Goal: Task Accomplishment & Management: Manage account settings

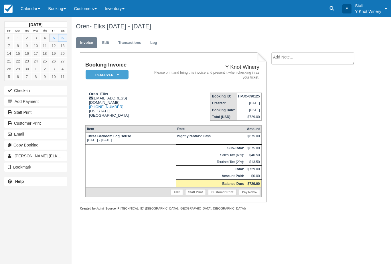
click at [45, 102] on button "Add Payment" at bounding box center [35, 101] width 63 height 9
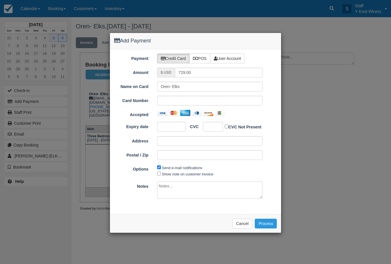
click at [204, 58] on label "POS" at bounding box center [199, 59] width 21 height 10
radio input "true"
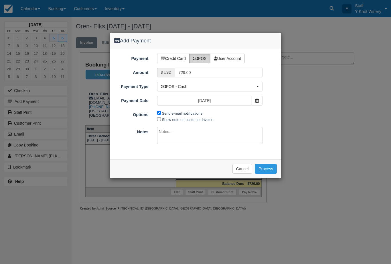
click at [270, 169] on button "Process" at bounding box center [266, 169] width 22 height 10
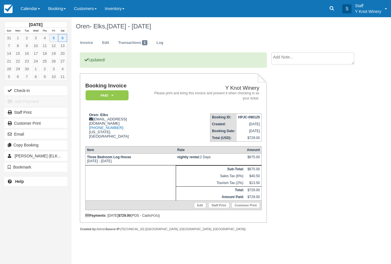
click at [28, 11] on link "Calendar" at bounding box center [30, 8] width 27 height 17
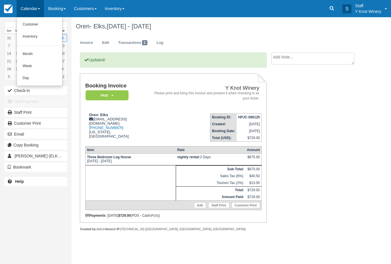
click at [38, 28] on link "Customer" at bounding box center [39, 25] width 45 height 12
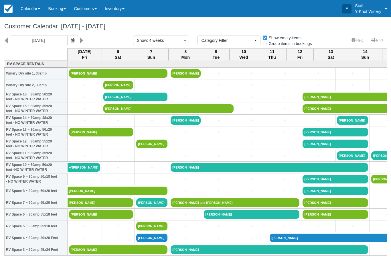
select select
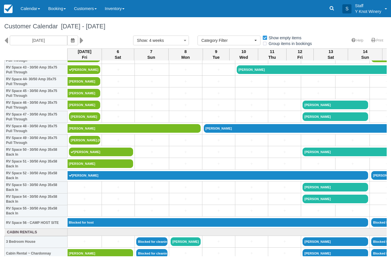
scroll to position [520, 0]
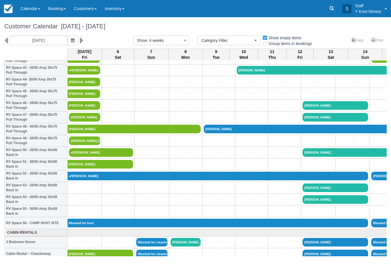
click at [91, 145] on link "[PERSON_NAME].[PERSON_NAME]" at bounding box center [84, 140] width 31 height 9
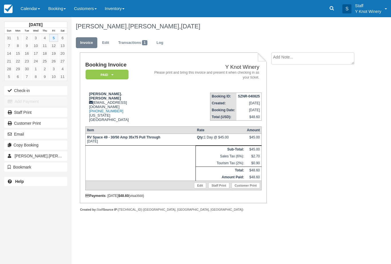
click at [34, 87] on button "Check-in" at bounding box center [35, 90] width 63 height 9
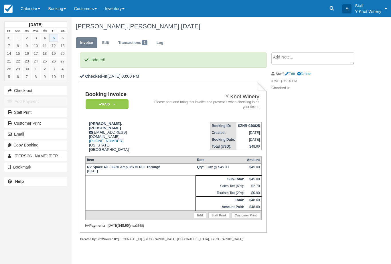
click at [27, 11] on link "Calendar" at bounding box center [30, 8] width 27 height 17
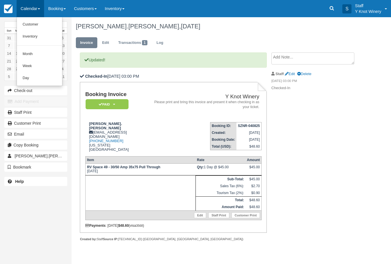
click at [29, 25] on link "Customer" at bounding box center [39, 25] width 45 height 12
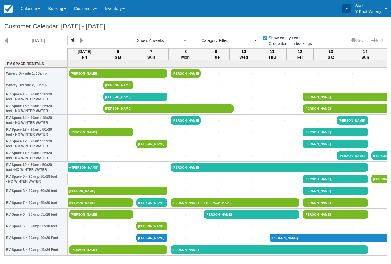
select select
click at [29, 6] on link "Calendar" at bounding box center [30, 8] width 27 height 17
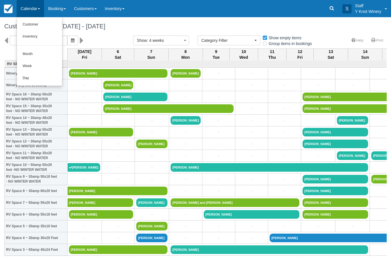
click at [39, 25] on link "Customer" at bounding box center [39, 25] width 45 height 12
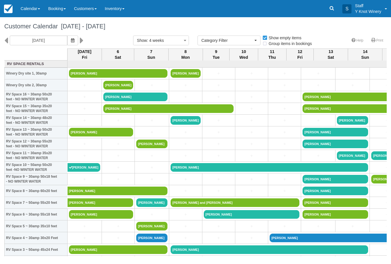
select select
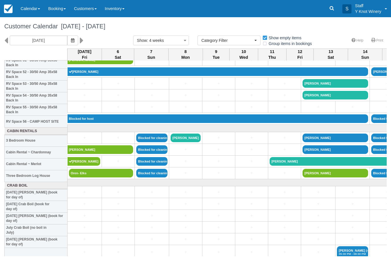
scroll to position [620, 0]
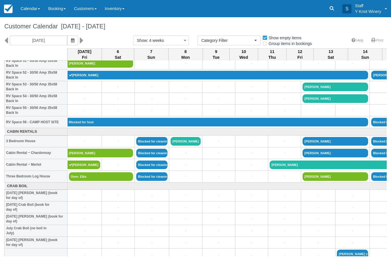
click at [25, 5] on link "Calendar" at bounding box center [30, 8] width 27 height 17
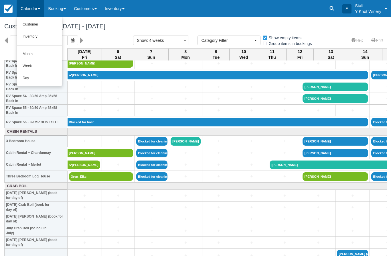
click at [28, 29] on link "Customer" at bounding box center [39, 25] width 45 height 12
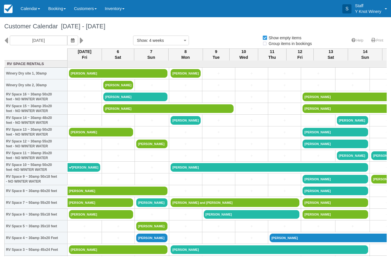
select select
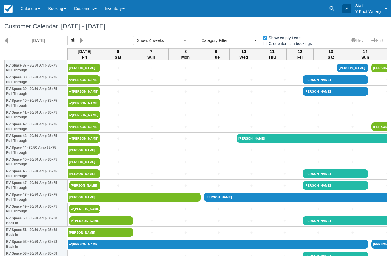
scroll to position [451, 0]
click at [84, 190] on link "[PERSON_NAME]" at bounding box center [84, 185] width 31 height 9
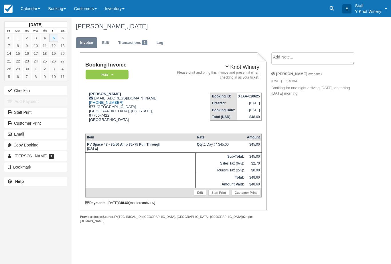
click at [21, 91] on button "Check-in" at bounding box center [35, 90] width 63 height 9
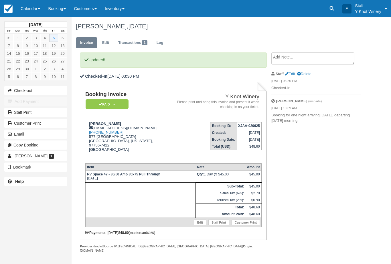
click at [28, 12] on link "Calendar" at bounding box center [30, 8] width 27 height 17
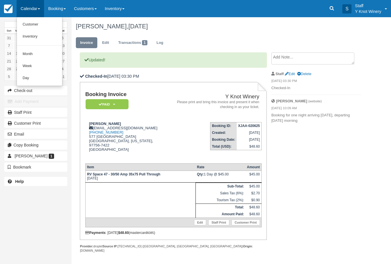
click at [36, 26] on link "Customer" at bounding box center [39, 25] width 45 height 12
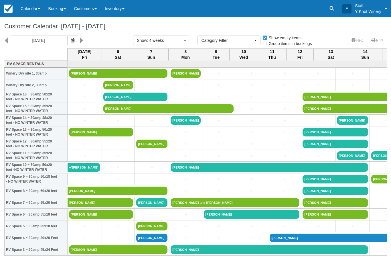
select select
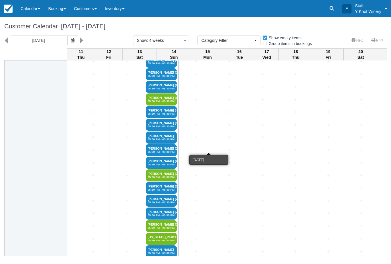
scroll to position [1054, 191]
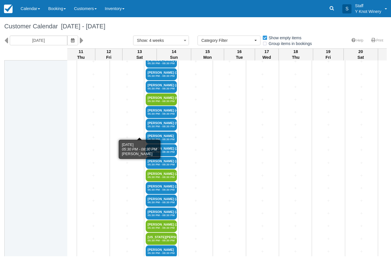
click at [146, 128] on link "Jon Steiner (5) 05:30 PM - 08:30 PM" at bounding box center [161, 125] width 31 height 12
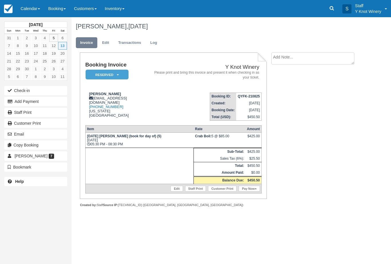
click at [295, 56] on textarea at bounding box center [312, 58] width 83 height 12
type textarea "Seat for 6"
click at [288, 90] on button "Create" at bounding box center [284, 91] width 26 height 10
click at [31, 8] on link "Calendar" at bounding box center [30, 8] width 27 height 17
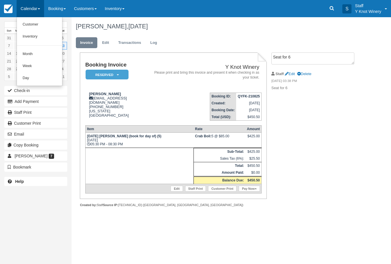
click at [40, 23] on link "Customer" at bounding box center [39, 25] width 45 height 12
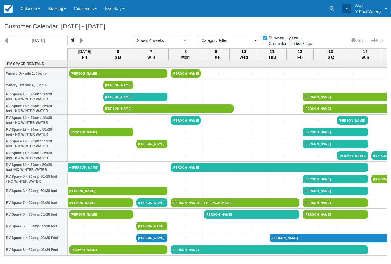
select select
click at [34, 5] on link "Calendar" at bounding box center [30, 8] width 27 height 17
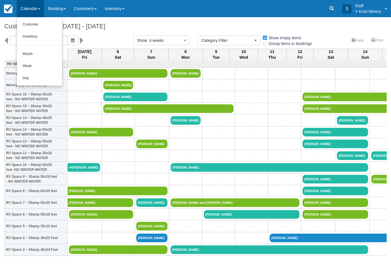
click at [36, 25] on link "Customer" at bounding box center [39, 25] width 45 height 12
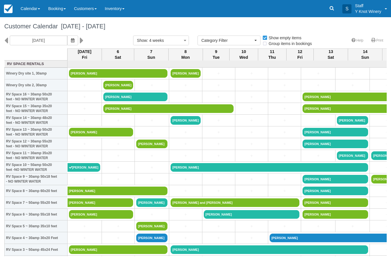
select select
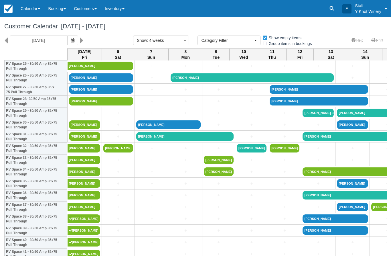
scroll to position [312, 0]
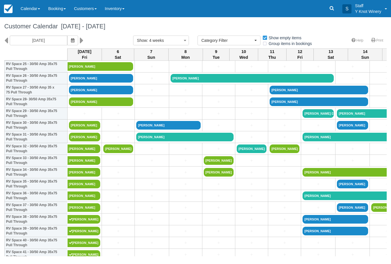
click at [55, 11] on link "Booking" at bounding box center [57, 8] width 26 height 17
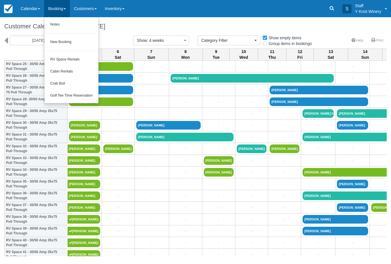
click at [58, 83] on link "Crab Boil" at bounding box center [71, 84] width 54 height 12
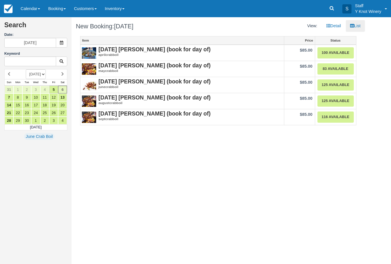
click at [338, 118] on link "116 Available" at bounding box center [335, 116] width 36 height 11
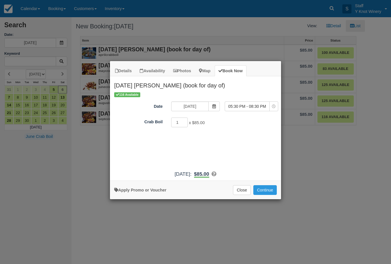
click at [211, 106] on span "Item Modal" at bounding box center [213, 106] width 11 height 10
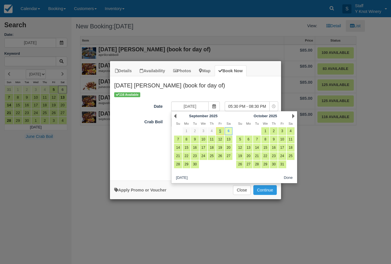
click at [230, 139] on link "13" at bounding box center [229, 139] width 8 height 8
type input "09/13/25"
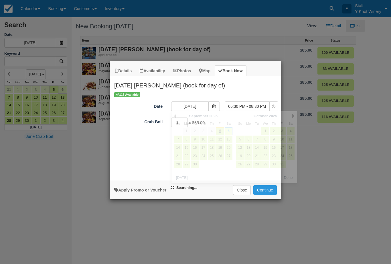
select select "0"
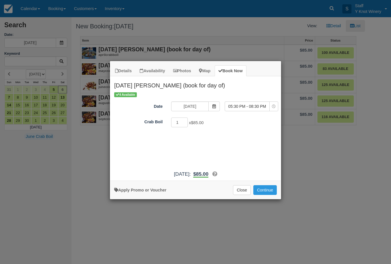
click at [266, 190] on button "Continue" at bounding box center [264, 190] width 23 height 10
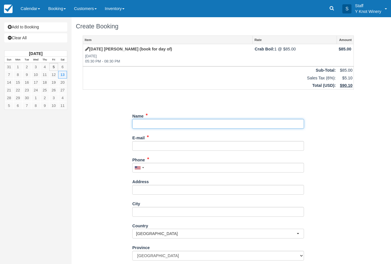
click at [163, 119] on input "Name" at bounding box center [218, 124] width 172 height 10
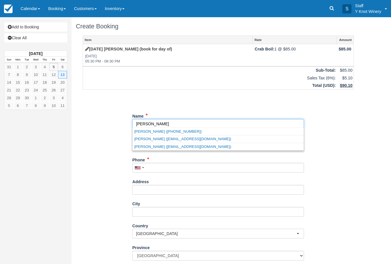
click at [155, 131] on link "Gary Adamson (+12085900769)" at bounding box center [218, 131] width 171 height 7
type input "[PERSON_NAME]"
type input "+12085900769"
select select "US"
select select
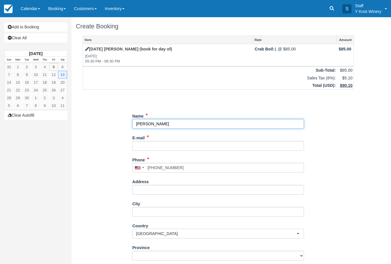
select select "UT"
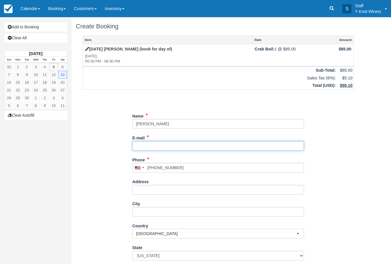
click at [158, 143] on input "E-mail" at bounding box center [218, 146] width 172 height 10
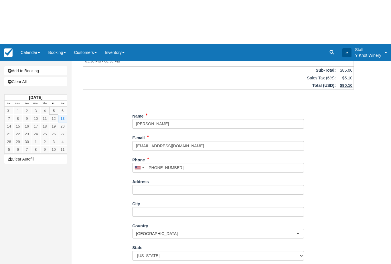
click at [145, 263] on div "Name E-mail noemail@noemail.com Did you mean ? Phone United States +1 Canada +1…" at bounding box center [218, 168] width 172 height 203
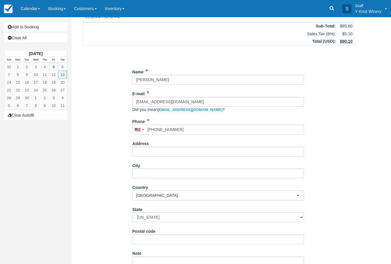
scroll to position [44, 0]
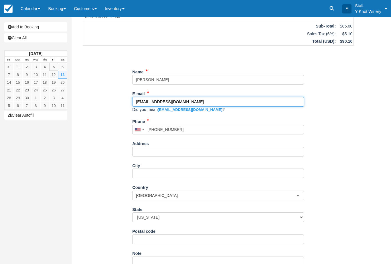
click at [188, 97] on input "noemail@noemail.com" at bounding box center [218, 102] width 172 height 10
click at [190, 101] on input "noemail@noemail.com" at bounding box center [218, 102] width 172 height 10
type input "no123@no123.com"
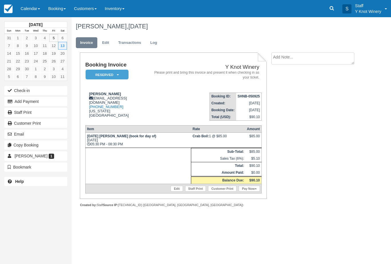
click at [27, 11] on link "Calendar" at bounding box center [30, 8] width 27 height 17
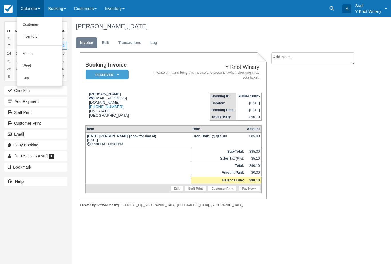
click at [30, 26] on link "Customer" at bounding box center [39, 25] width 45 height 12
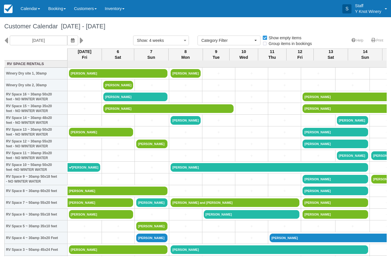
select select
click at [30, 9] on link "Calendar" at bounding box center [30, 8] width 27 height 17
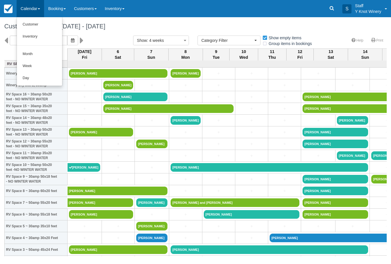
click at [41, 25] on link "Customer" at bounding box center [39, 25] width 45 height 12
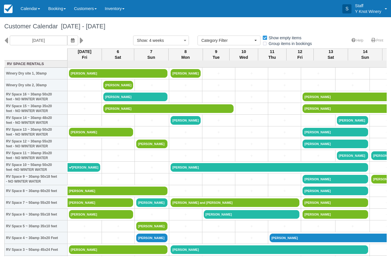
select select
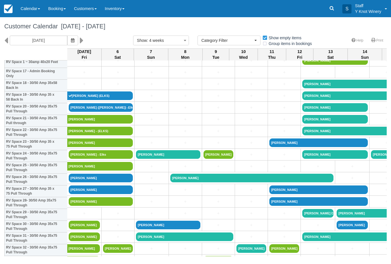
scroll to position [210, 1]
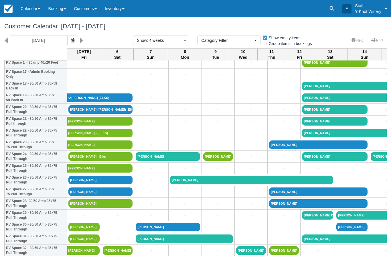
click at [271, 171] on link "+" at bounding box center [284, 168] width 30 height 6
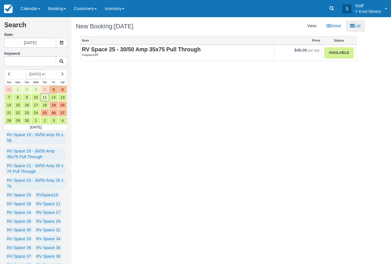
click at [341, 51] on link "Available" at bounding box center [338, 52] width 29 height 11
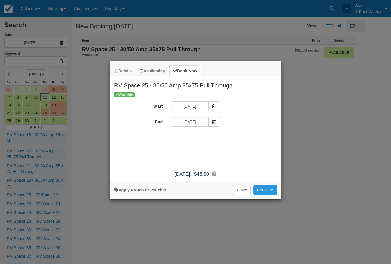
click at [214, 122] on icon "Item Modal" at bounding box center [214, 122] width 4 height 4
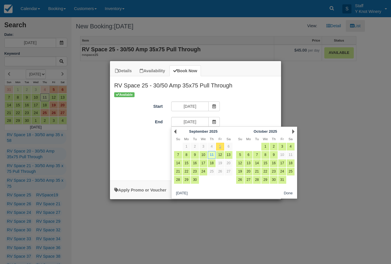
click at [218, 156] on link "12" at bounding box center [220, 155] width 8 height 8
type input "[DATE]"
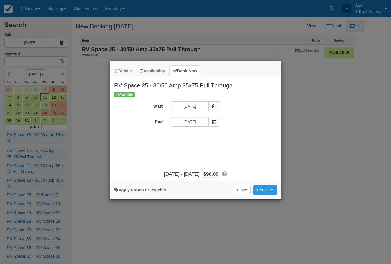
click at [268, 192] on button "Continue" at bounding box center [264, 190] width 23 height 10
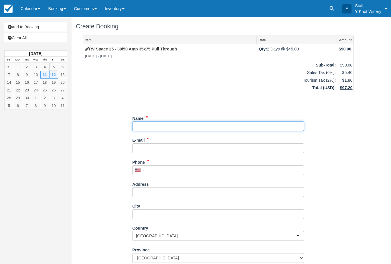
click at [150, 125] on input "Name" at bounding box center [218, 126] width 172 height 10
type input "[PERSON_NAME]"
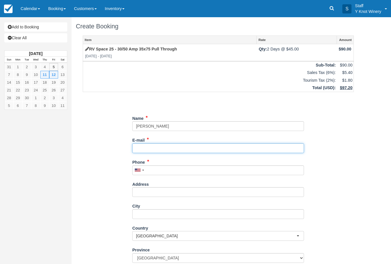
click at [147, 145] on input "E-mail" at bounding box center [218, 148] width 172 height 10
type input "[EMAIL_ADDRESS][DOMAIN_NAME]"
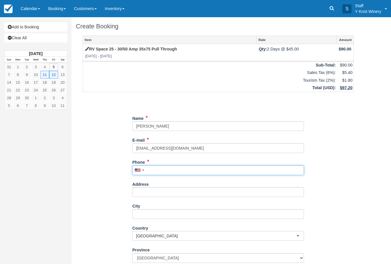
click at [155, 167] on input "Phone" at bounding box center [218, 170] width 172 height 10
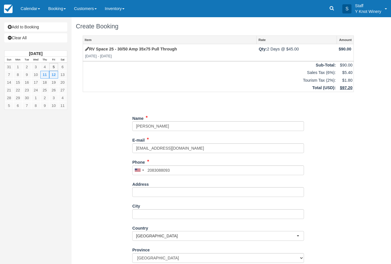
type input "+12083088093"
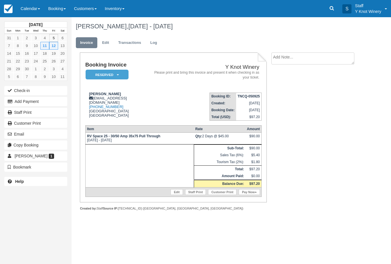
click at [31, 10] on link "Calendar" at bounding box center [30, 8] width 27 height 17
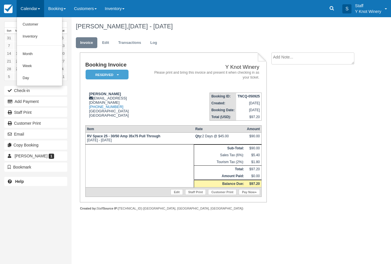
click at [38, 22] on link "Customer" at bounding box center [39, 25] width 45 height 12
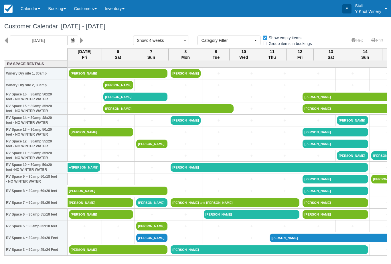
select select
click at [28, 10] on link "Calendar" at bounding box center [30, 8] width 27 height 17
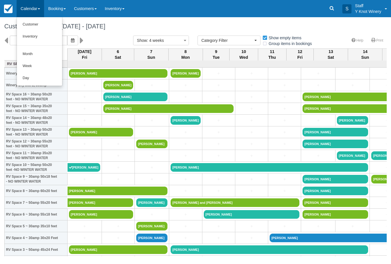
click at [44, 26] on link "Customer" at bounding box center [39, 25] width 45 height 12
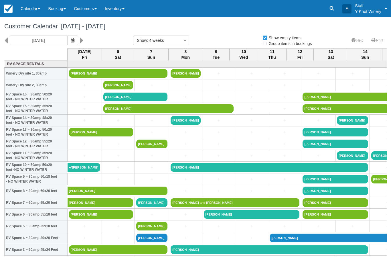
select select
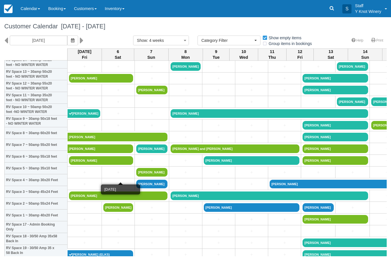
scroll to position [58, 0]
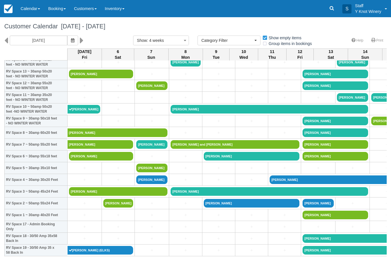
click at [82, 206] on link "+" at bounding box center [84, 203] width 31 height 6
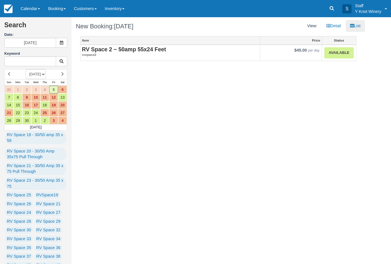
click at [343, 52] on link "Available" at bounding box center [338, 52] width 29 height 11
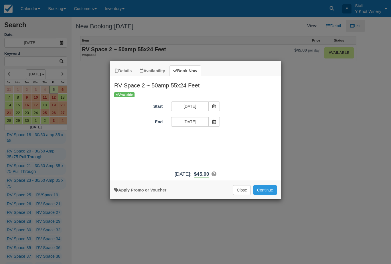
click at [267, 193] on button "Continue" at bounding box center [264, 190] width 23 height 10
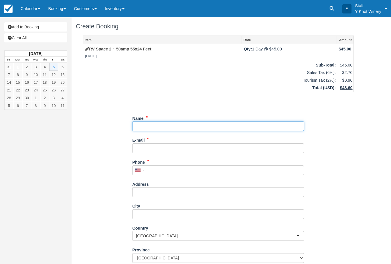
click at [153, 122] on input "Name" at bounding box center [218, 126] width 172 height 10
type input "[PERSON_NAME]"
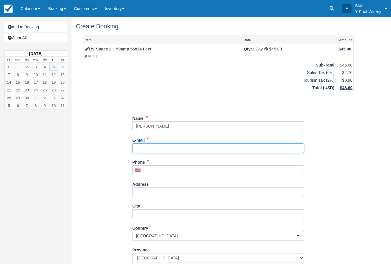
click at [151, 146] on input "E-mail" at bounding box center [218, 148] width 172 height 10
type input "[EMAIL_ADDRESS][DOMAIN_NAME]"
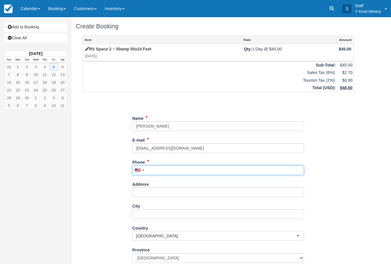
click at [159, 166] on input "Phone" at bounding box center [218, 170] width 172 height 10
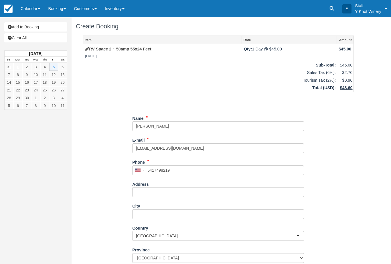
type input "[PHONE_NUMBER]"
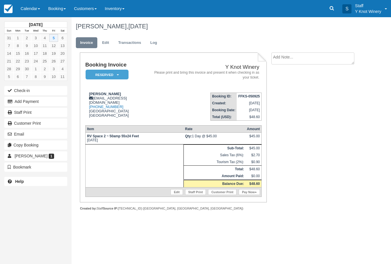
click at [172, 195] on link "Edit" at bounding box center [177, 192] width 12 height 6
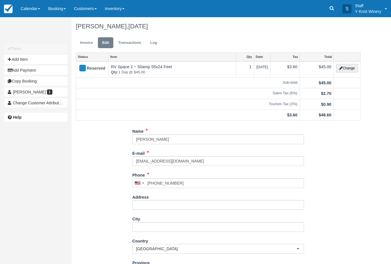
click at [354, 67] on button "Change" at bounding box center [347, 68] width 22 height 9
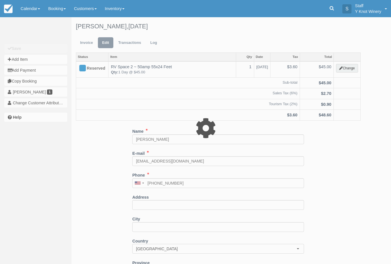
type input "45.00"
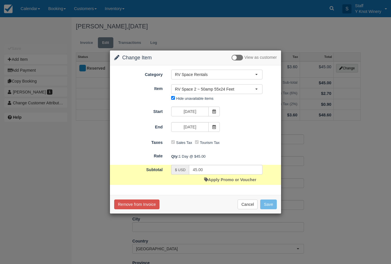
click at [232, 179] on link "Apply Promo or Voucher" at bounding box center [230, 179] width 52 height 5
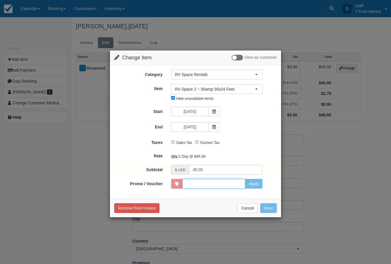
click at [201, 182] on input "Promo / Voucher" at bounding box center [213, 184] width 63 height 10
type input "HHOST"
click at [257, 181] on button "Apply" at bounding box center [253, 184] width 17 height 10
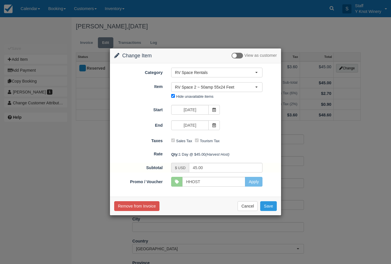
click at [271, 206] on button "Save" at bounding box center [268, 206] width 17 height 10
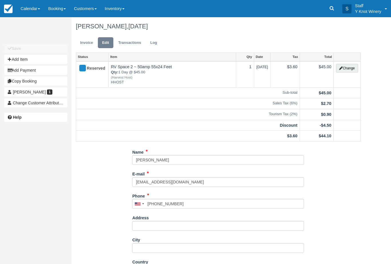
click at [87, 42] on link "Invoice" at bounding box center [86, 42] width 21 height 11
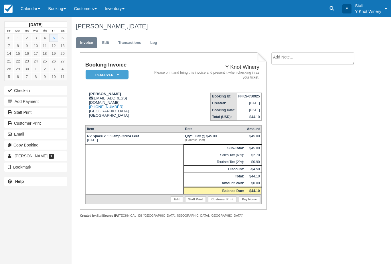
click at [23, 90] on button "Check-in" at bounding box center [35, 90] width 63 height 9
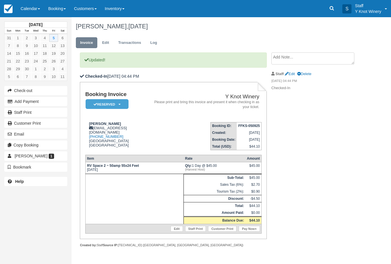
click at [29, 10] on link "Calendar" at bounding box center [30, 8] width 27 height 17
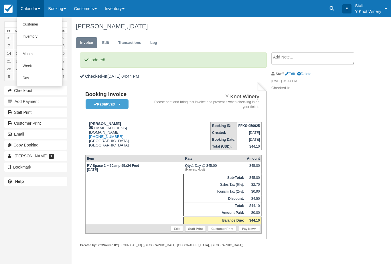
click at [27, 22] on link "Customer" at bounding box center [39, 25] width 45 height 12
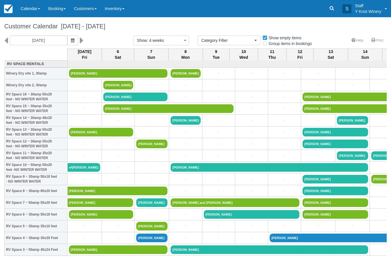
select select
click at [90, 78] on link "[PERSON_NAME]" at bounding box center [118, 73] width 98 height 9
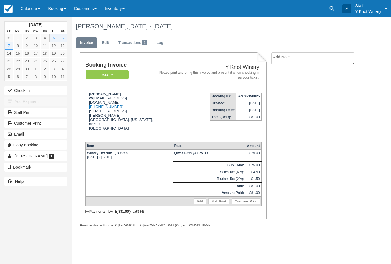
click at [202, 198] on link "Edit" at bounding box center [200, 201] width 12 height 6
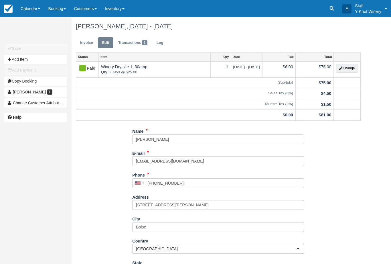
click at [348, 67] on button "Change" at bounding box center [347, 68] width 22 height 9
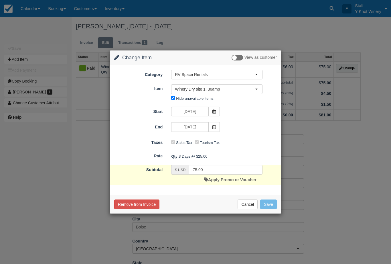
click at [216, 125] on icon at bounding box center [214, 127] width 4 height 4
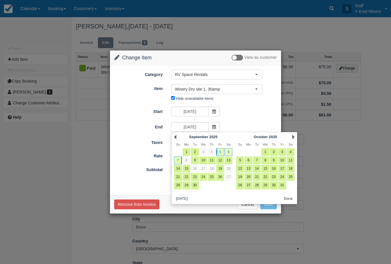
click at [231, 151] on link "6" at bounding box center [229, 152] width 8 height 8
type input "09/06/25"
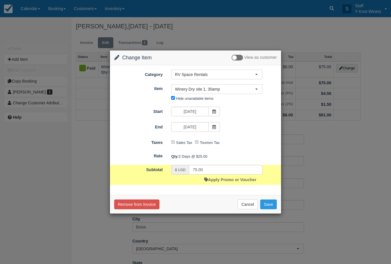
type input "50.00"
click at [234, 92] on button "Winery Dry site 1, 30amp" at bounding box center [216, 89] width 91 height 10
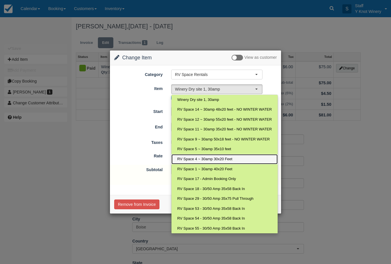
click at [218, 154] on link "RV Space 4 ~ 30amp 30x20 Feet" at bounding box center [224, 159] width 106 height 10
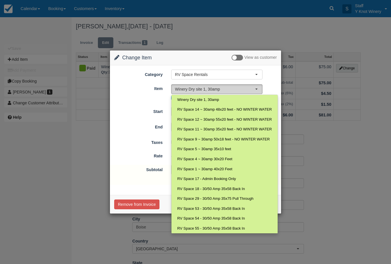
select select "14"
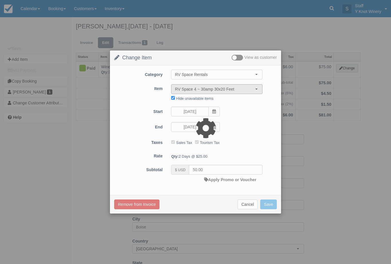
type input "80.00"
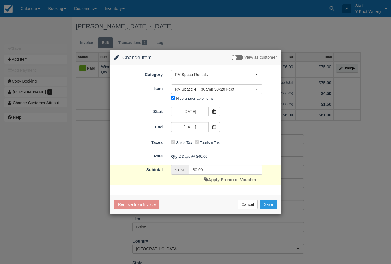
click at [273, 205] on button "Save" at bounding box center [268, 204] width 17 height 10
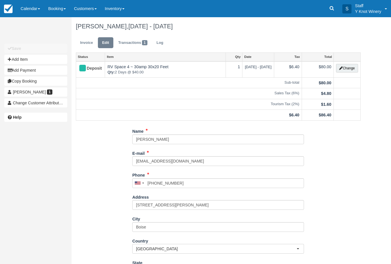
click at [88, 41] on link "Invoice" at bounding box center [86, 42] width 21 height 11
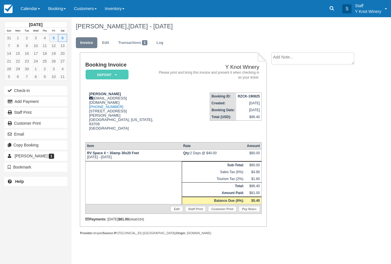
click at [247, 206] on link "Pay Now" at bounding box center [249, 209] width 21 height 6
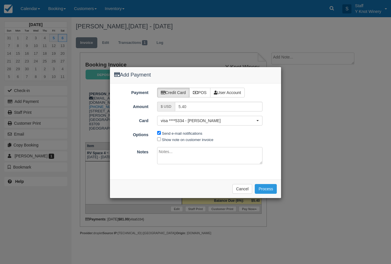
click at [269, 186] on button "Process" at bounding box center [266, 189] width 22 height 10
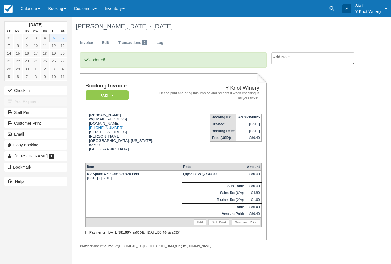
click at [25, 91] on button "Check-in" at bounding box center [35, 90] width 63 height 9
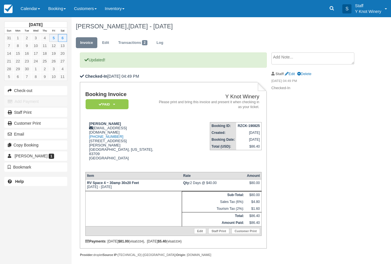
click at [29, 11] on link "Calendar" at bounding box center [30, 8] width 27 height 17
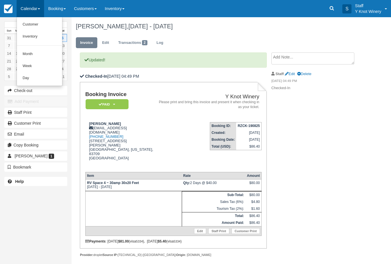
click at [27, 22] on link "Customer" at bounding box center [39, 25] width 45 height 12
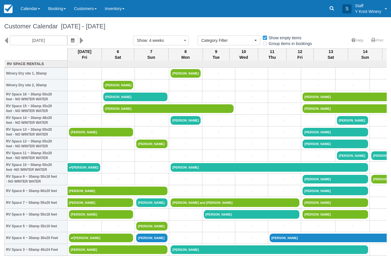
select select
click at [31, 11] on link "Calendar" at bounding box center [30, 8] width 27 height 17
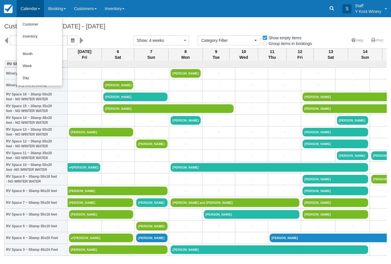
click at [33, 28] on link "Customer" at bounding box center [39, 25] width 45 height 12
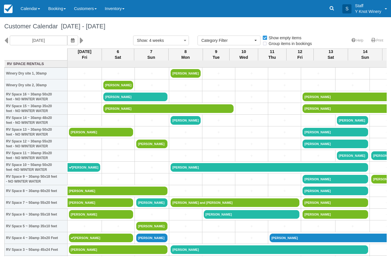
select select
